Goal: Task Accomplishment & Management: Manage account settings

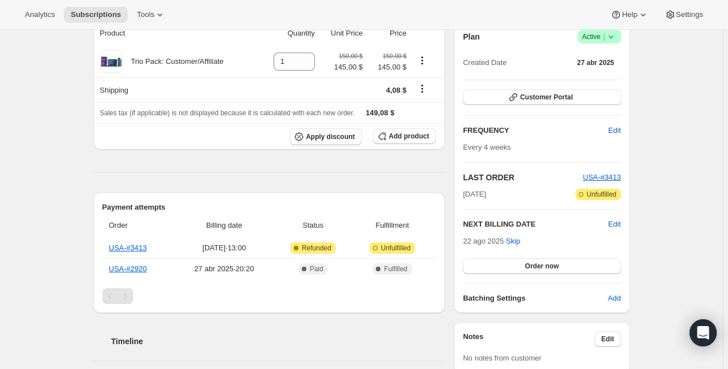
scroll to position [136, 0]
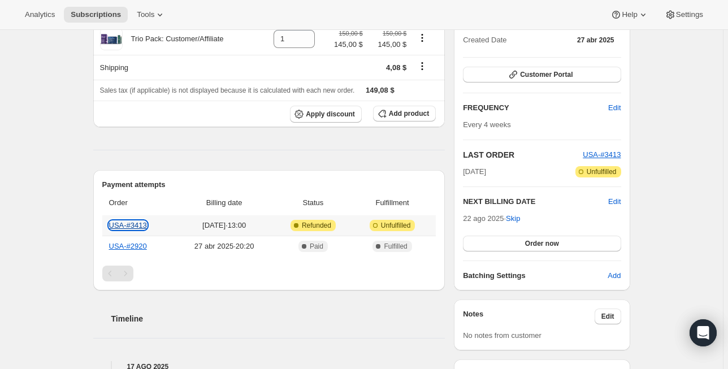
click at [140, 228] on link "USA-#3413" at bounding box center [128, 225] width 38 height 8
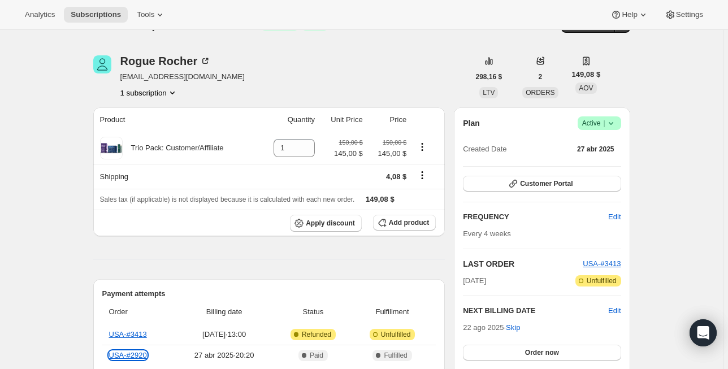
scroll to position [0, 0]
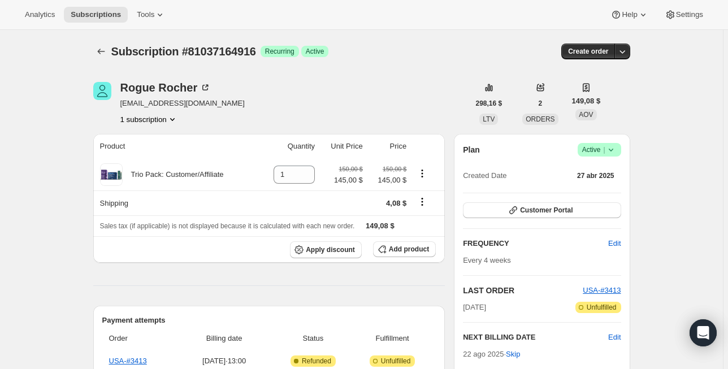
click at [109, 47] on button "Subscriptions" at bounding box center [101, 52] width 16 height 16
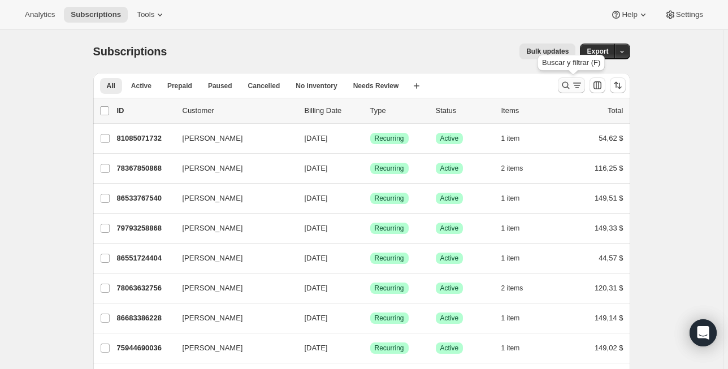
click at [570, 86] on icon "Buscar y filtrar resultados" at bounding box center [565, 85] width 11 height 11
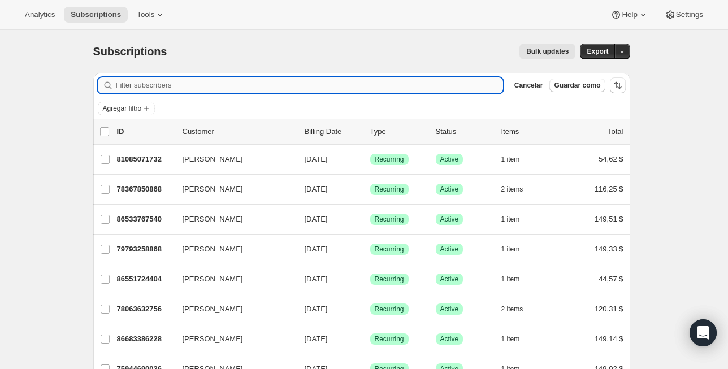
click at [202, 89] on input "Filter subscribers" at bounding box center [309, 85] width 387 height 16
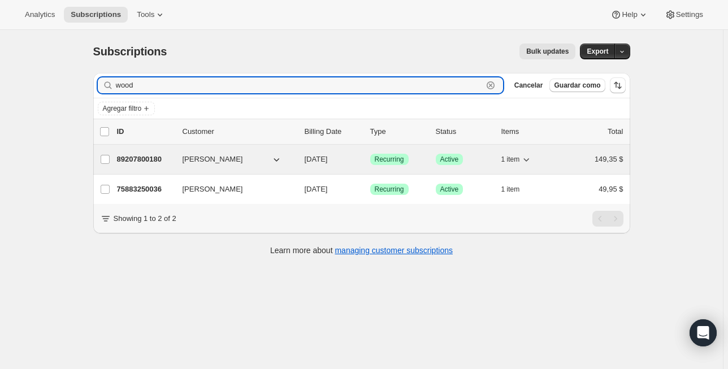
type input "wood"
click at [226, 163] on span "Brent A Wood" at bounding box center [212, 159] width 60 height 11
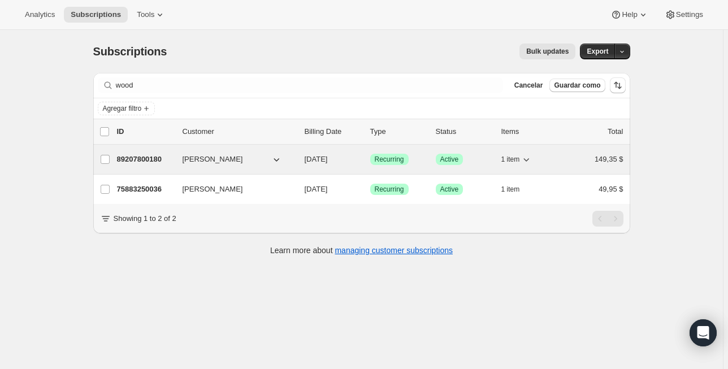
click at [145, 159] on p "89207800180" at bounding box center [145, 159] width 56 height 11
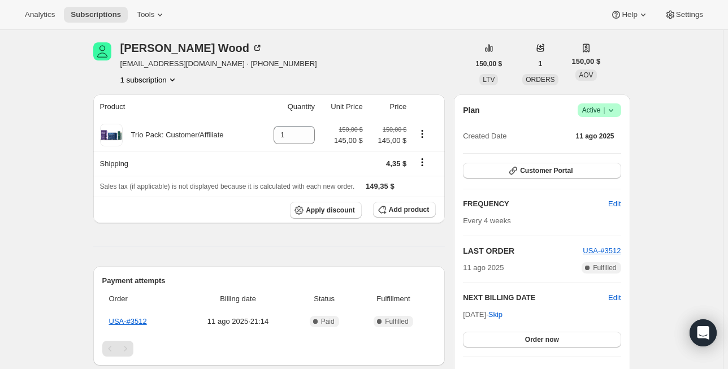
scroll to position [45, 0]
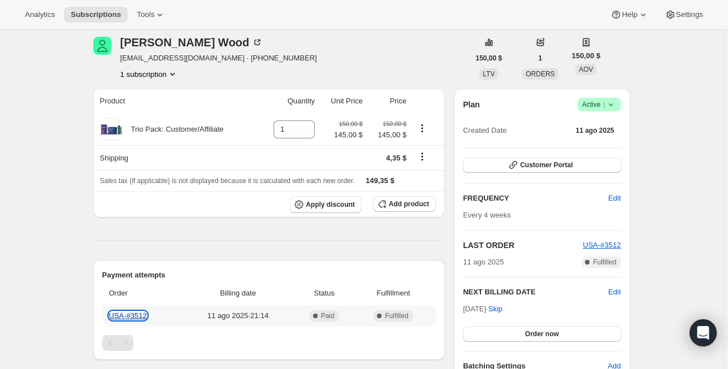
click at [134, 312] on link "USA-#3512" at bounding box center [128, 315] width 38 height 8
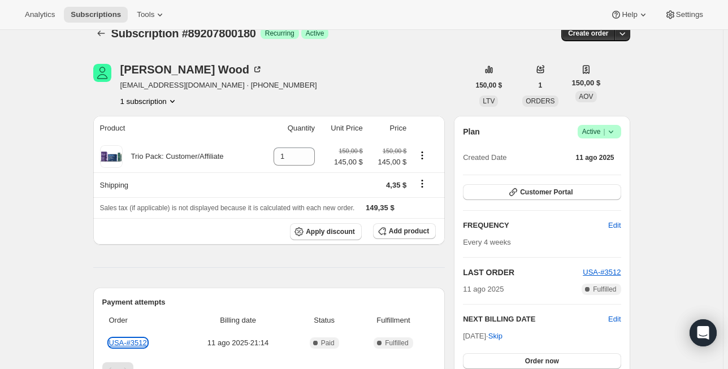
scroll to position [0, 0]
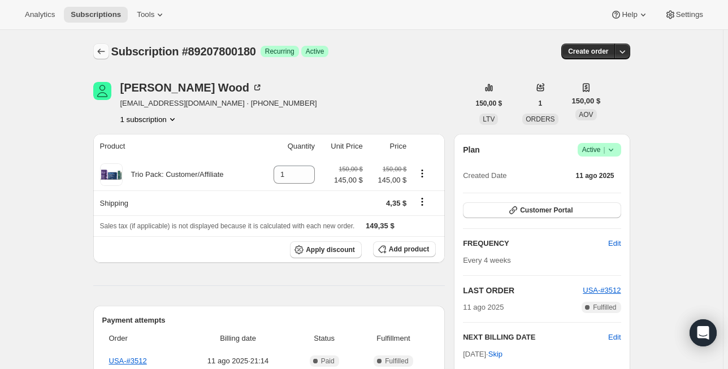
click at [102, 51] on icon "Subscriptions" at bounding box center [100, 51] width 11 height 11
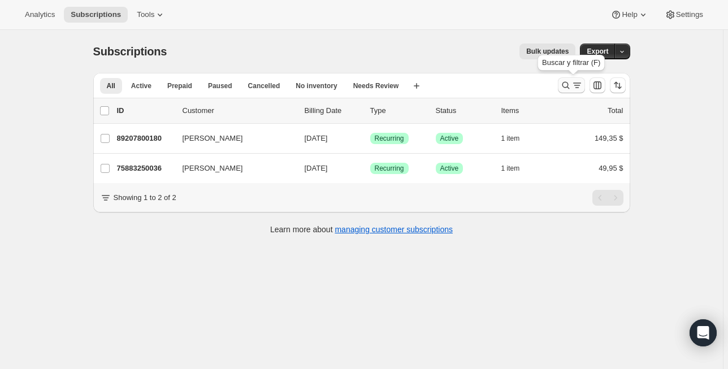
click at [563, 81] on icon "Buscar y filtrar resultados" at bounding box center [565, 85] width 11 height 11
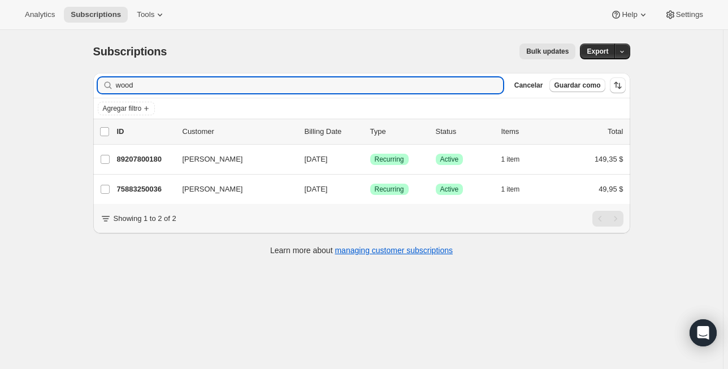
drag, startPoint x: 228, startPoint y: 88, endPoint x: 38, endPoint y: 101, distance: 190.2
click at [33, 101] on div "Subscriptions. Esta página está lista Subscriptions Bulk updates Más acciones B…" at bounding box center [361, 214] width 723 height 369
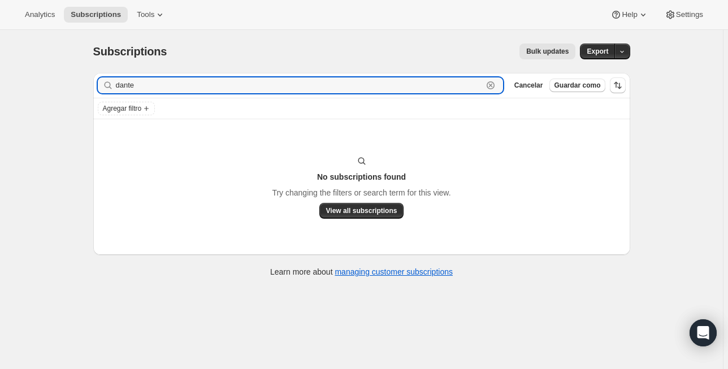
drag, startPoint x: 168, startPoint y: 88, endPoint x: 50, endPoint y: 89, distance: 117.5
click at [51, 88] on div "Subscriptions. Esta página está lista Subscriptions Bulk updates Más acciones B…" at bounding box center [361, 214] width 723 height 369
drag, startPoint x: 386, startPoint y: 84, endPoint x: -45, endPoint y: 105, distance: 432.1
click at [0, 105] on html "Analytics Subscriptions Tools Help Settings Ir directamente al contenido Subscr…" at bounding box center [364, 184] width 728 height 369
drag, startPoint x: 153, startPoint y: 85, endPoint x: 1, endPoint y: 92, distance: 151.6
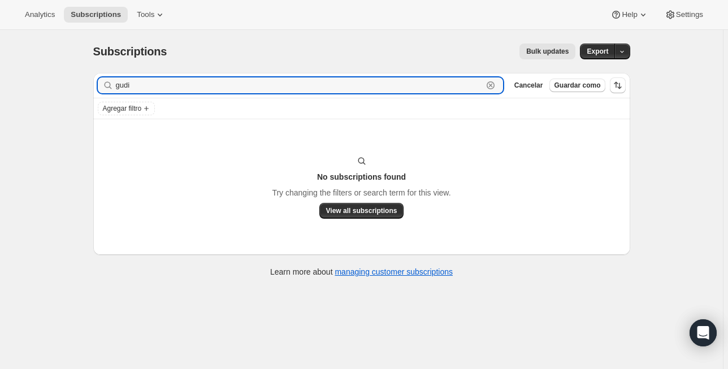
click at [18, 90] on div "Subscriptions. Esta página está lista Subscriptions Bulk updates Más acciones B…" at bounding box center [361, 214] width 723 height 369
drag, startPoint x: 196, startPoint y: 82, endPoint x: 58, endPoint y: 77, distance: 138.5
click at [58, 77] on div "Subscriptions. Esta página está lista Subscriptions Bulk updates Más acciones B…" at bounding box center [361, 214] width 723 height 369
type input "zuñiga"
